Goal: Information Seeking & Learning: Learn about a topic

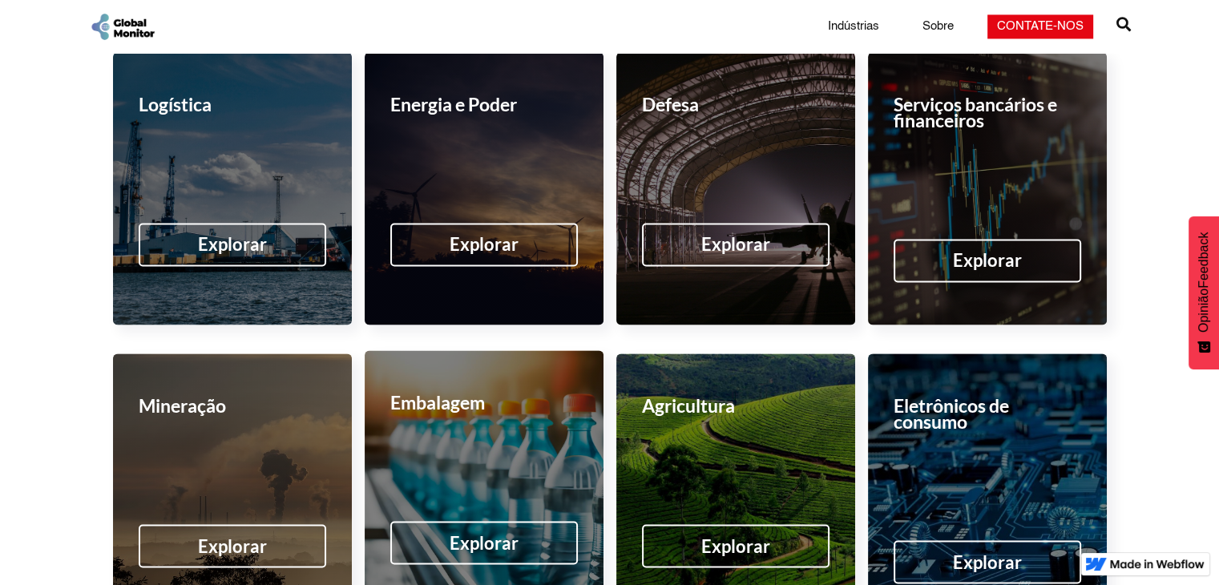
scroll to position [2511, 0]
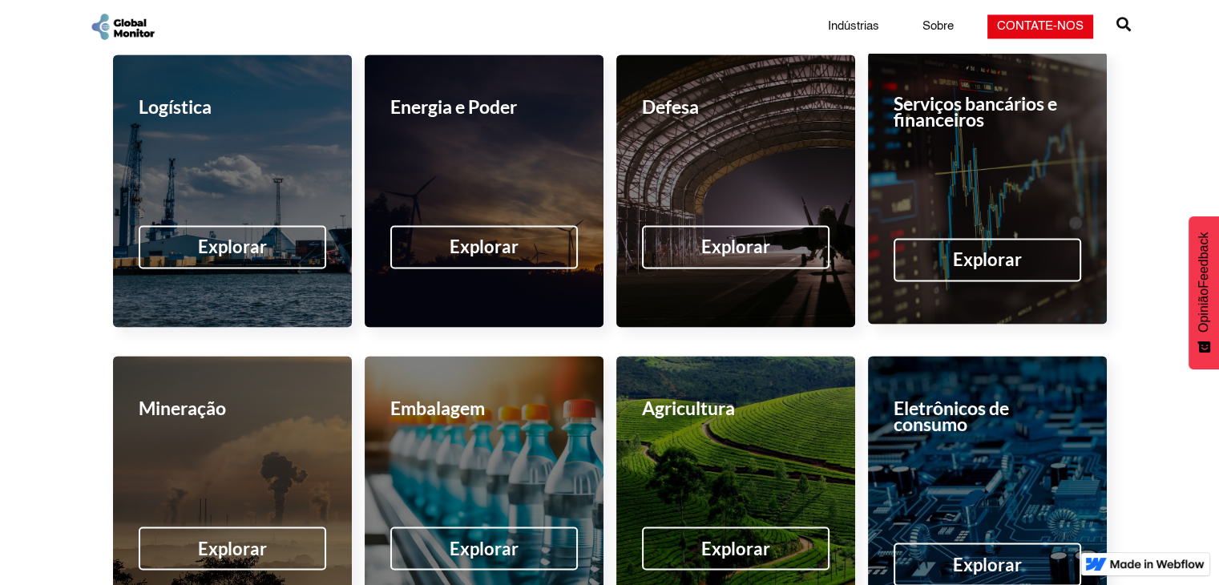
click at [710, 277] on div "Explorar" at bounding box center [988, 259] width 188 height 43
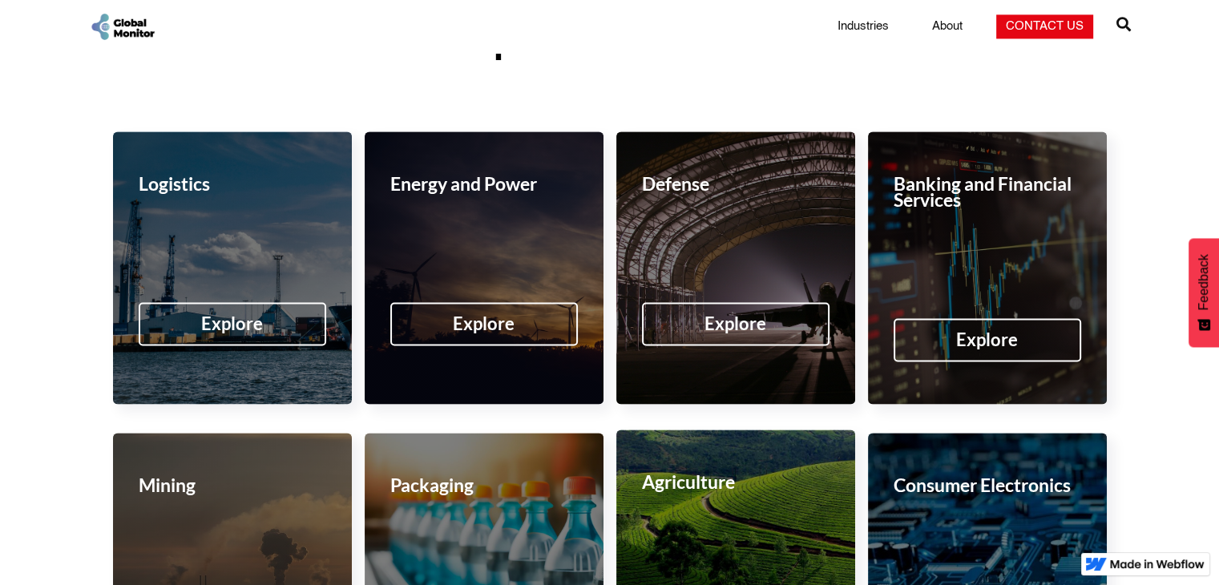
scroll to position [2327, 0]
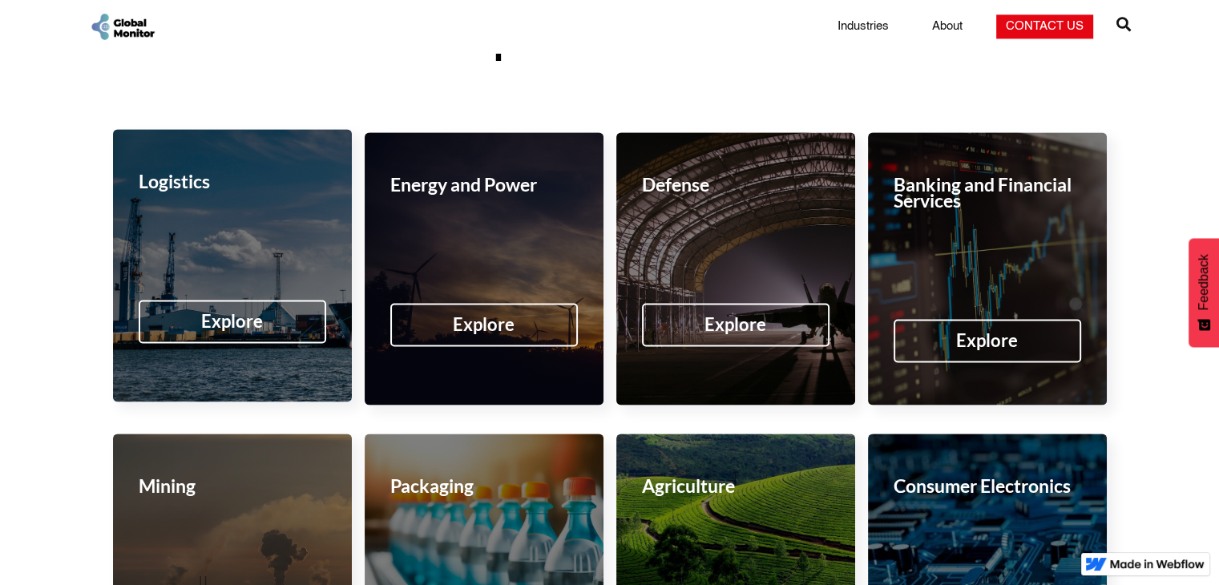
click at [213, 313] on div "Explore" at bounding box center [232, 321] width 62 height 16
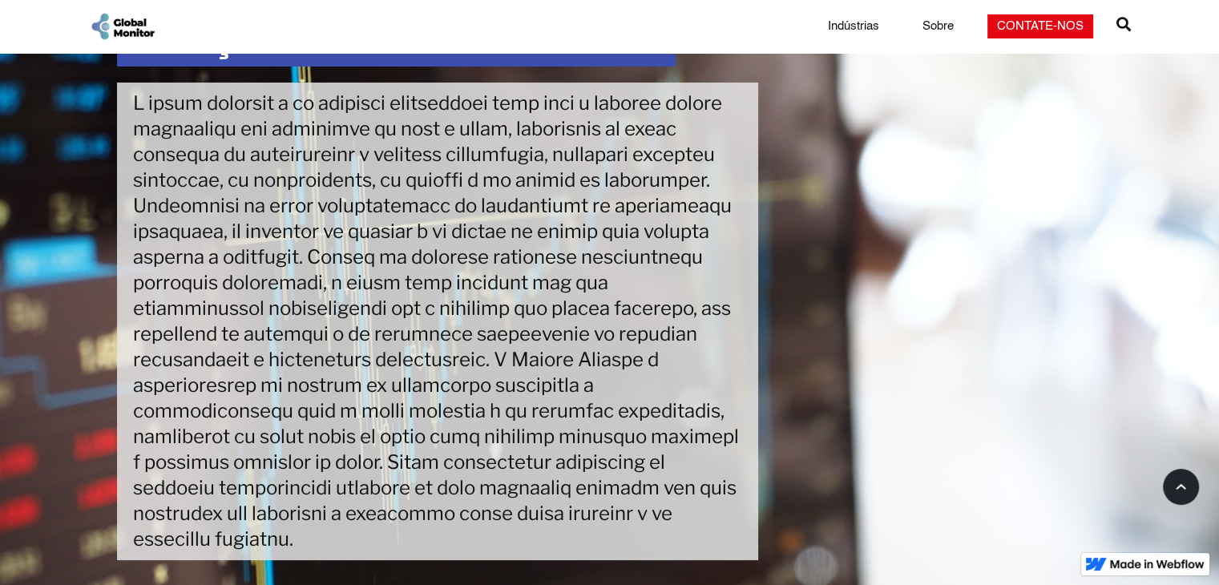
scroll to position [131, 0]
